Goal: Information Seeking & Learning: Learn about a topic

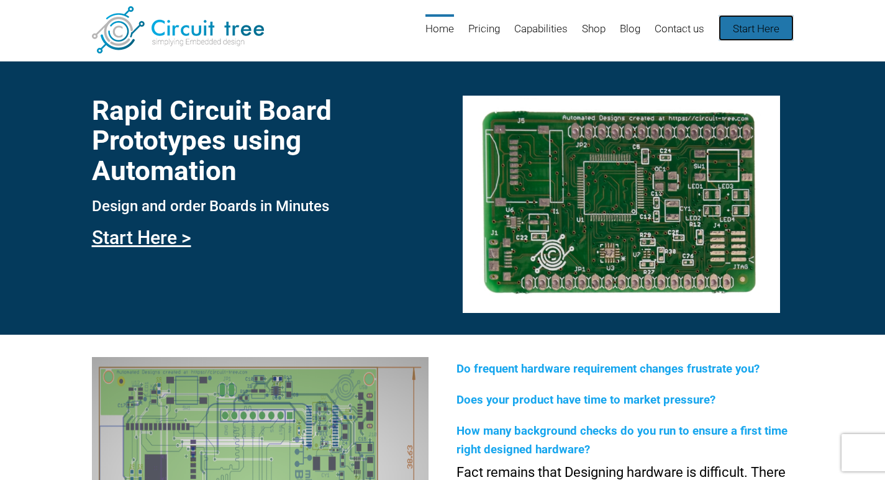
click at [749, 27] on link "Start Here" at bounding box center [756, 28] width 75 height 26
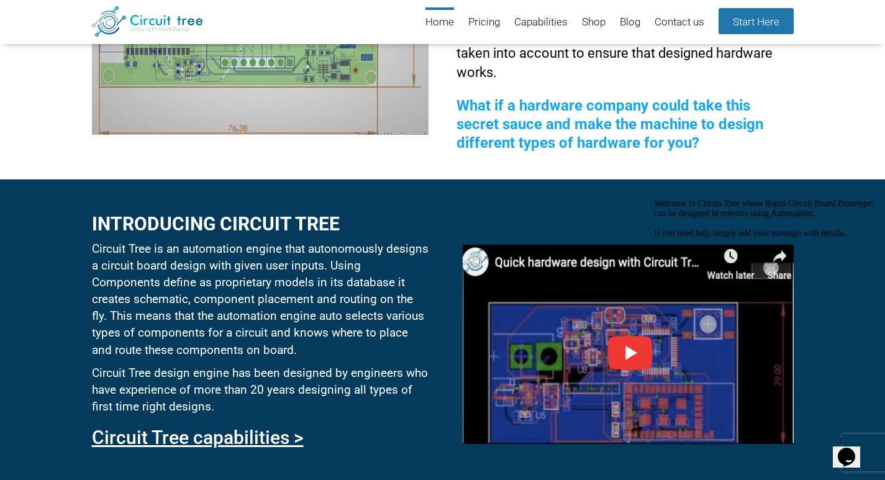
scroll to position [480, 0]
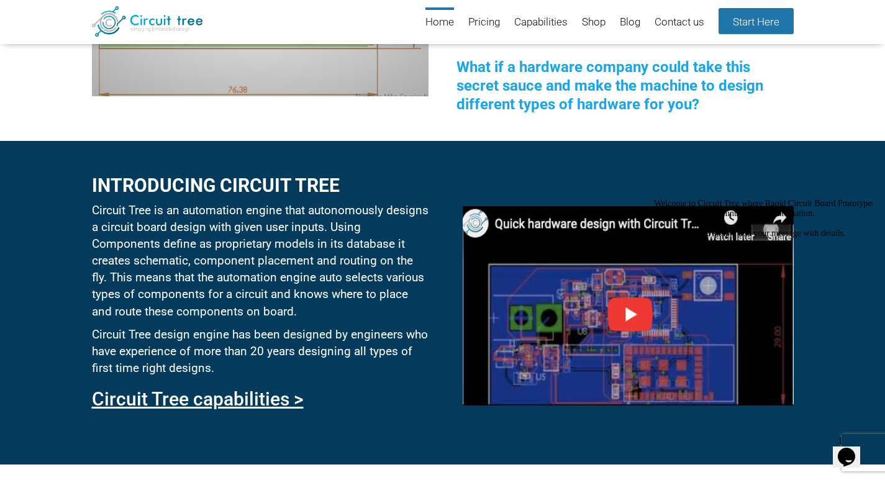
click at [654, 199] on icon "Chat attention grabber" at bounding box center [654, 199] width 0 height 0
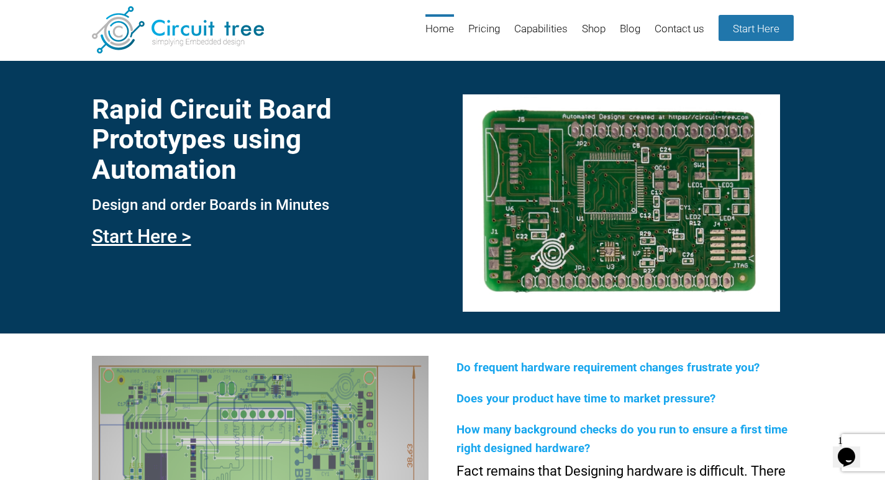
scroll to position [0, 0]
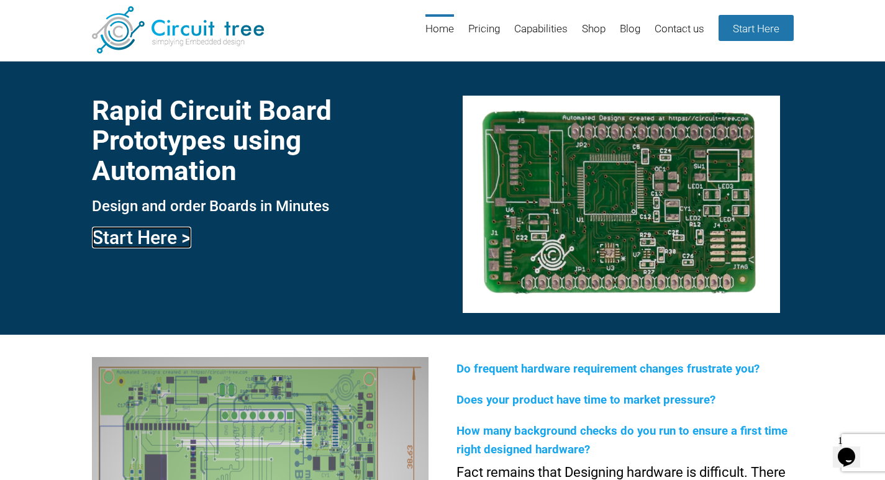
click at [122, 235] on link "Start Here >" at bounding box center [141, 238] width 99 height 22
click at [743, 27] on link "Start Here" at bounding box center [756, 28] width 75 height 26
click at [858, 15] on header "Menu Skip to content Home Pricing Capabilities Shop Blog Contact us Start Here" at bounding box center [442, 30] width 885 height 61
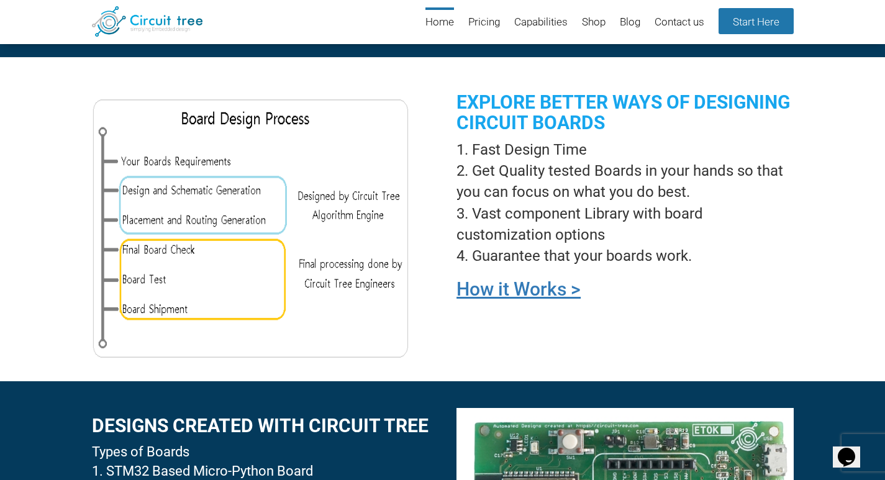
scroll to position [915, 0]
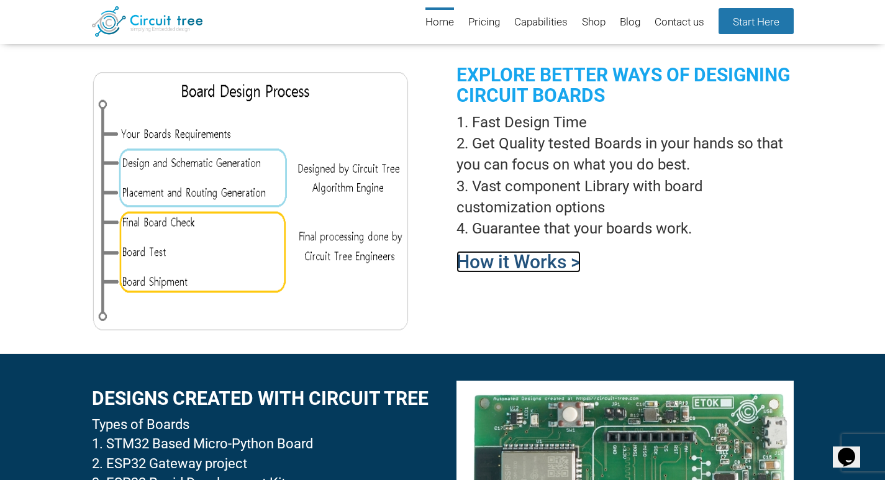
click at [533, 268] on link "How it Works >" at bounding box center [518, 262] width 124 height 22
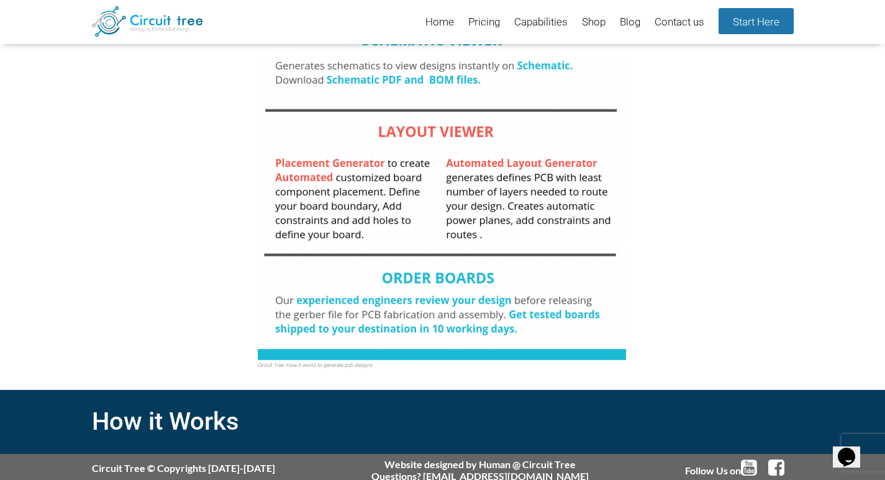
scroll to position [406, 0]
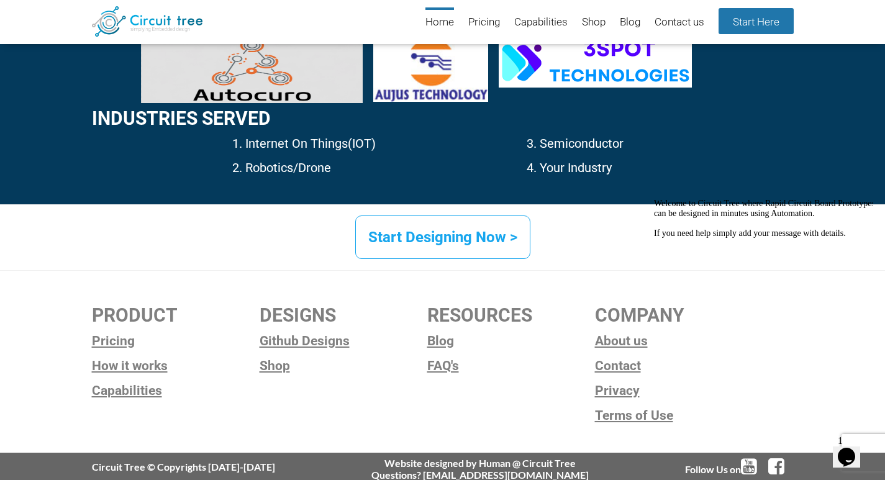
scroll to position [1915, 0]
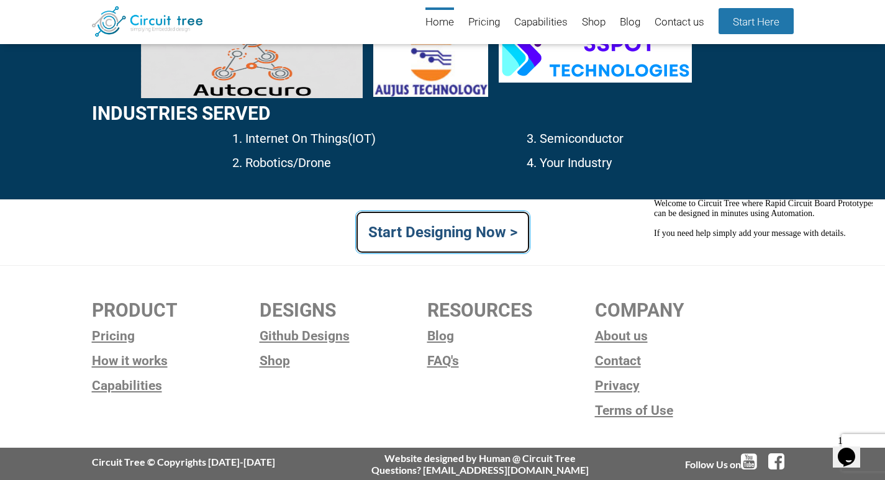
click at [469, 251] on link "Start Designing Now >" at bounding box center [442, 232] width 175 height 43
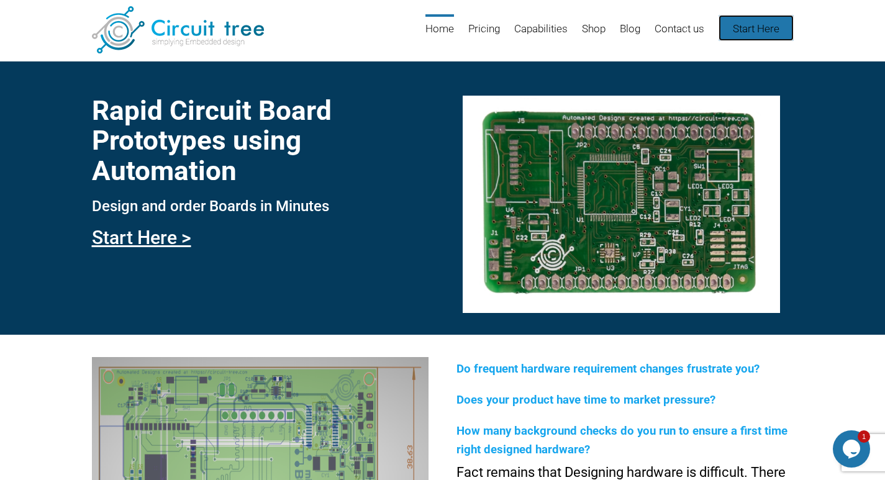
click at [740, 30] on link "Start Here" at bounding box center [756, 28] width 75 height 26
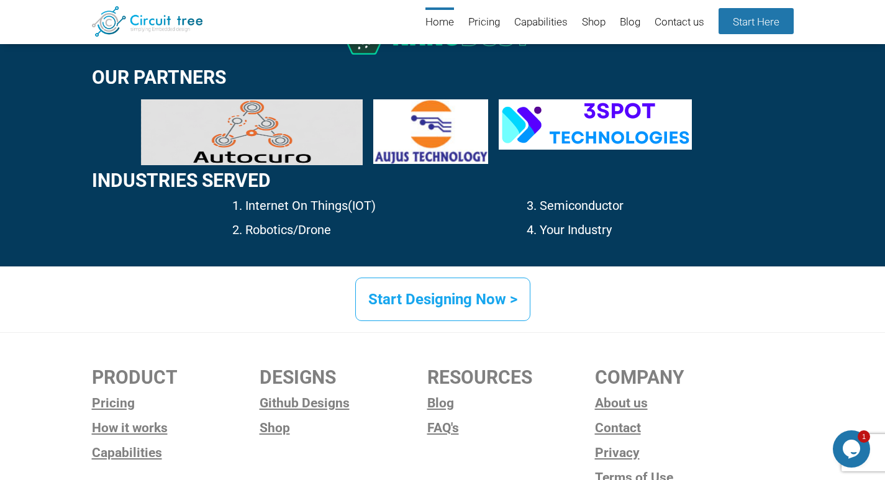
scroll to position [1915, 0]
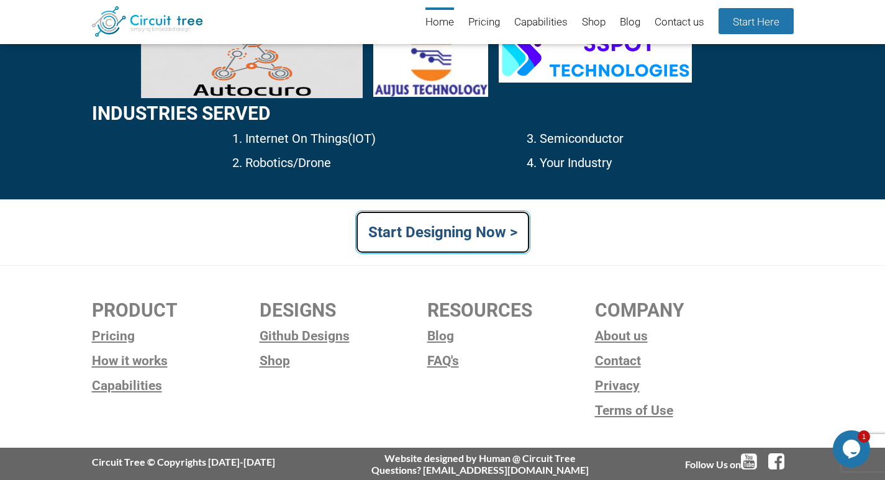
click at [468, 240] on link "Start Designing Now >" at bounding box center [442, 232] width 175 height 43
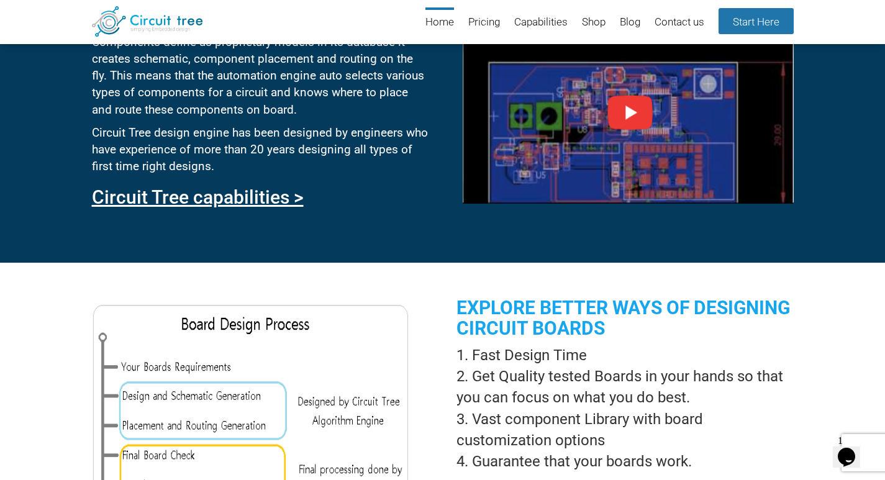
scroll to position [610, 0]
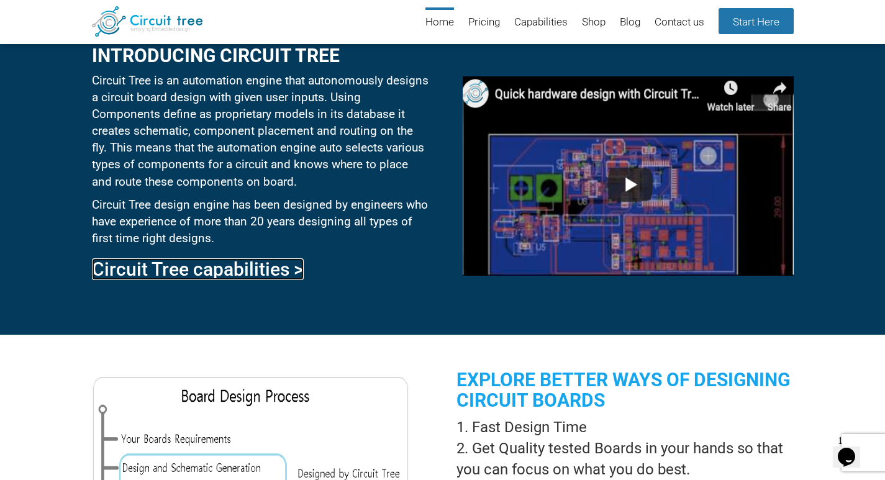
click at [278, 269] on link "Circuit Tree capabilities >" at bounding box center [198, 269] width 212 height 22
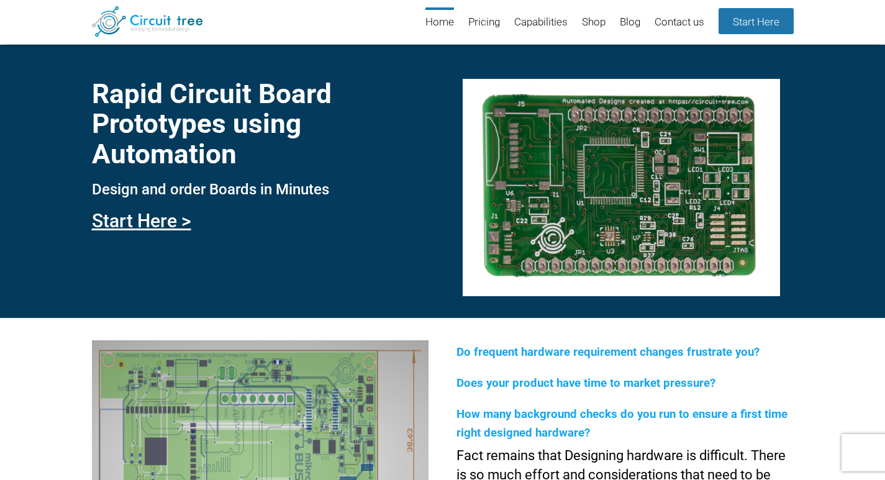
scroll to position [1914, 0]
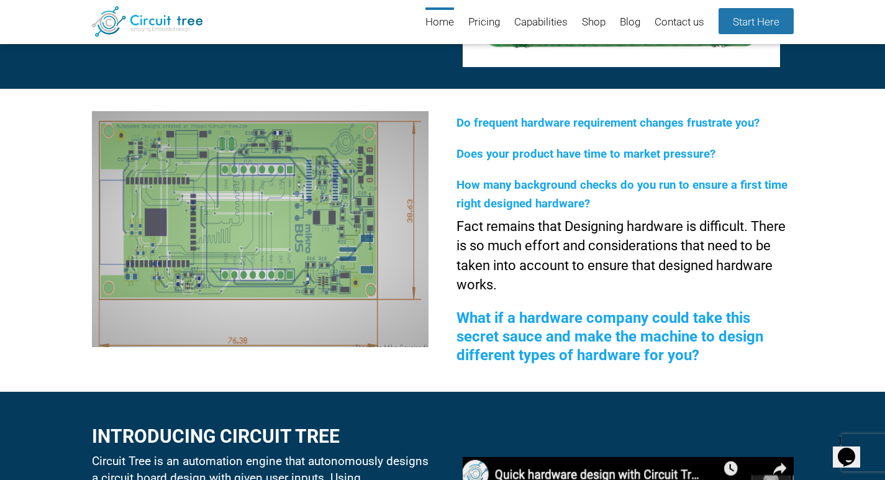
scroll to position [232, 0]
